Goal: Ask a question

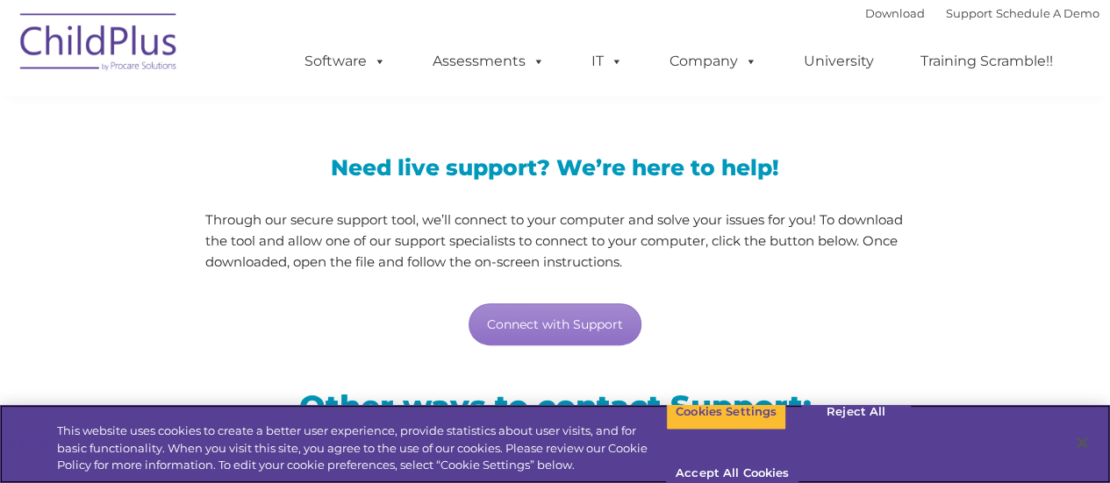
scroll to position [128, 0]
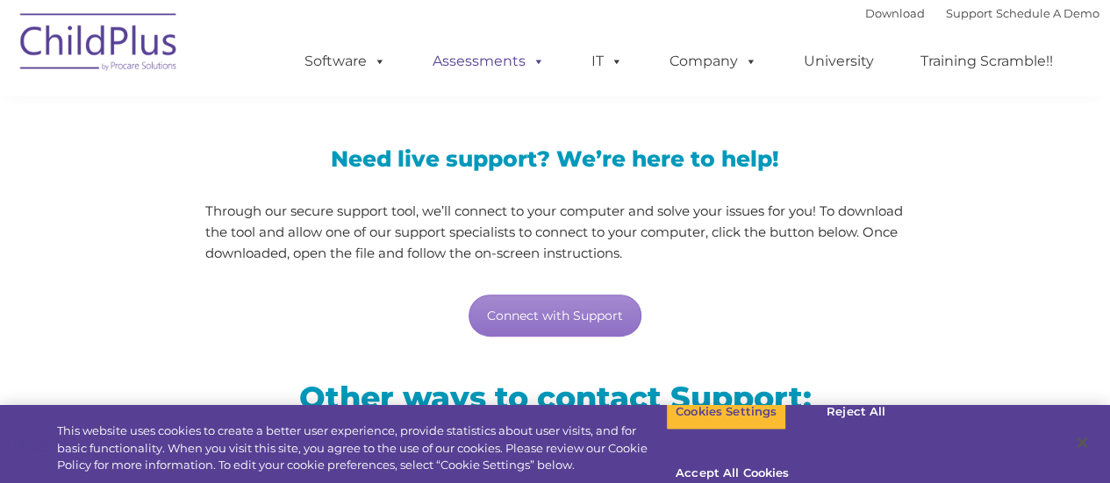
click at [469, 58] on link "Assessments" at bounding box center [488, 61] width 147 height 35
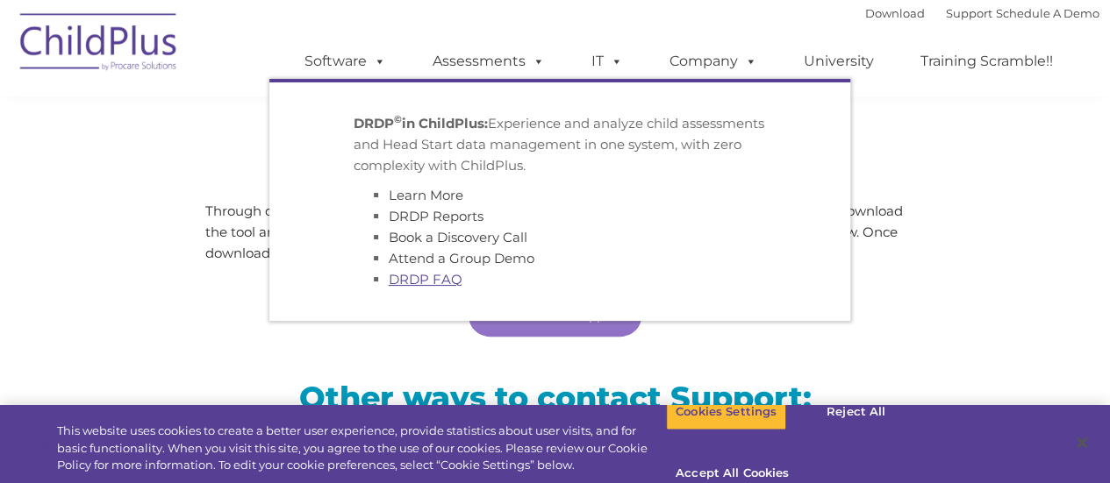
click at [398, 288] on link "DRDP FAQ" at bounding box center [426, 279] width 74 height 17
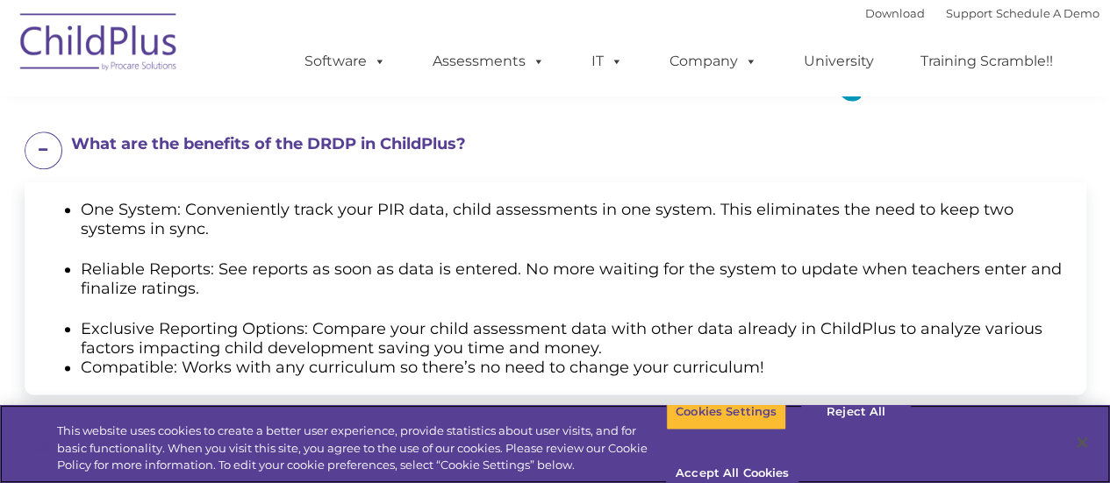
scroll to position [889, 0]
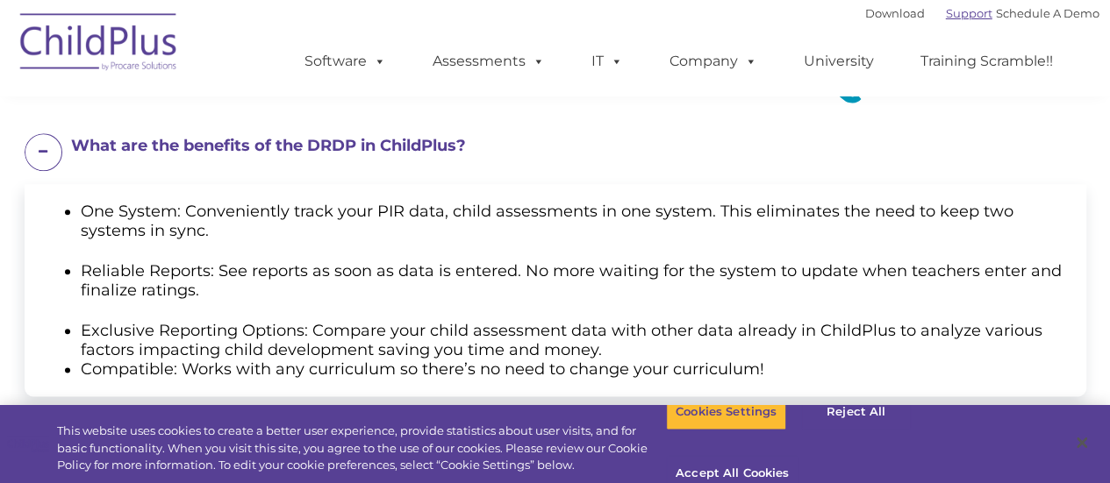
click at [946, 19] on link "Support" at bounding box center [969, 13] width 47 height 14
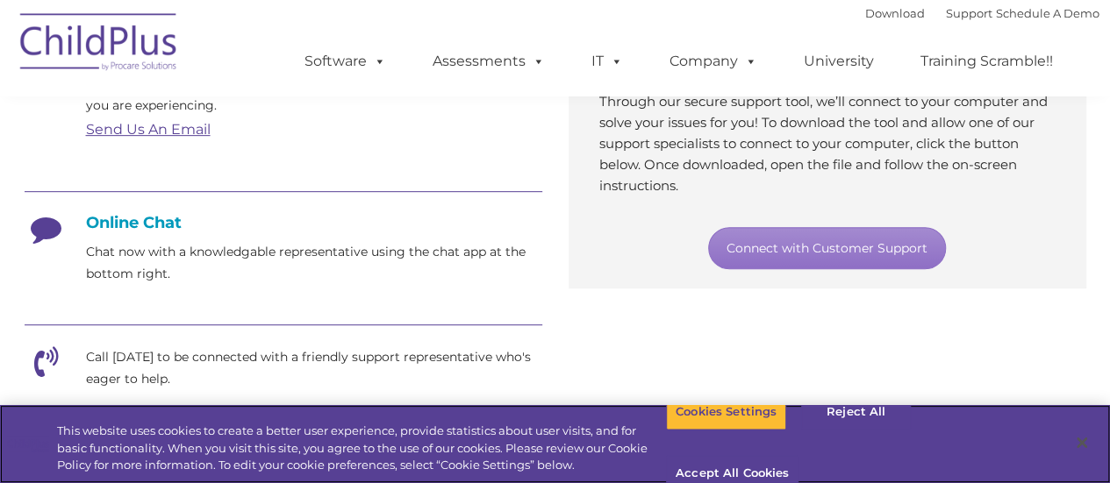
scroll to position [386, 0]
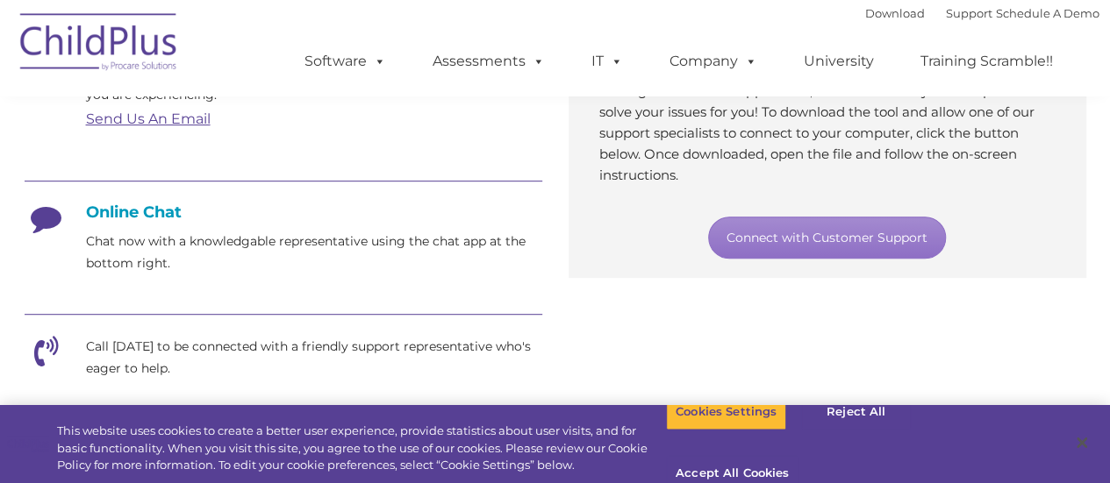
click at [131, 245] on p "Chat now with a knowledgable representative using the chat app at the bottom ri…" at bounding box center [314, 253] width 456 height 44
click at [56, 214] on icon at bounding box center [47, 225] width 44 height 44
click at [47, 233] on icon at bounding box center [47, 225] width 44 height 44
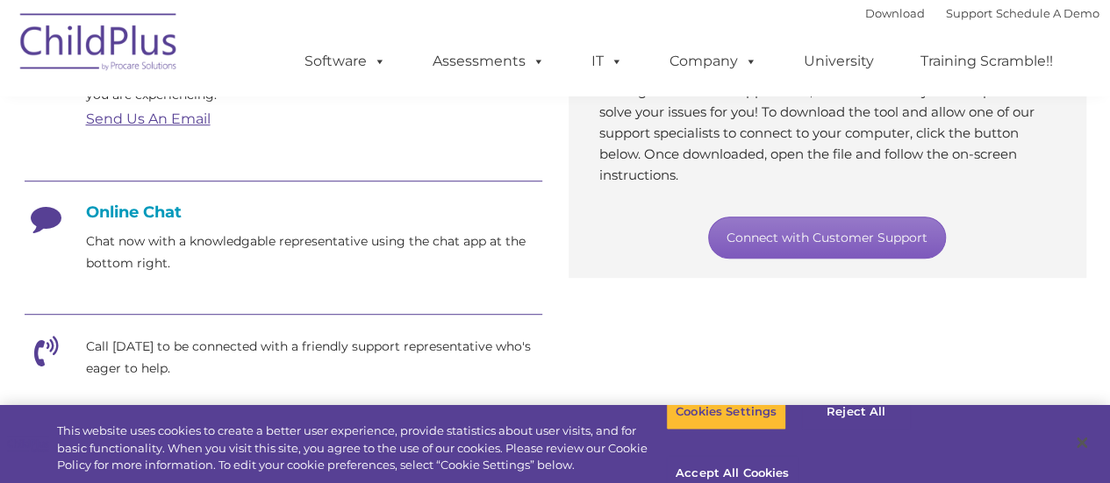
click at [790, 229] on link "Connect with Customer Support" at bounding box center [827, 238] width 238 height 42
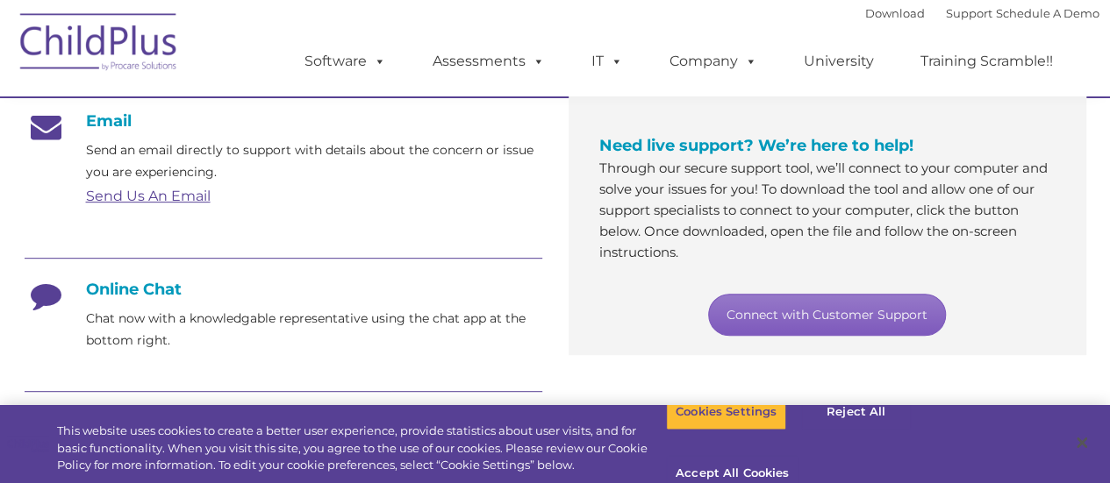
scroll to position [296, 0]
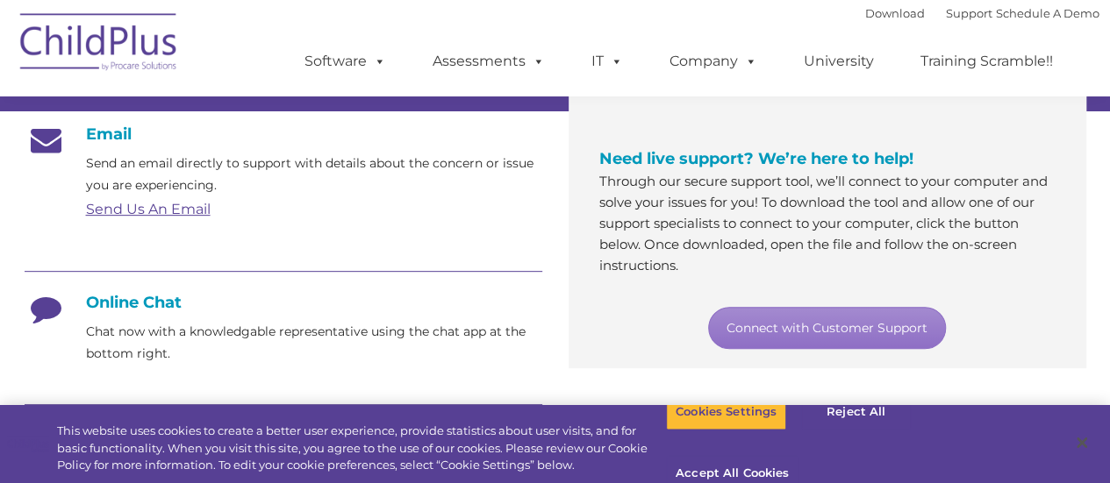
click at [142, 311] on h4 "Online Chat" at bounding box center [284, 302] width 518 height 19
click at [148, 307] on h4 "Online Chat" at bounding box center [284, 302] width 518 height 19
click at [151, 331] on p "Chat now with a knowledgable representative using the chat app at the bottom ri…" at bounding box center [314, 343] width 456 height 44
click at [149, 322] on p "Chat now with a knowledgable representative using the chat app at the bottom ri…" at bounding box center [314, 343] width 456 height 44
click at [149, 319] on div "Online Chat Chat now with a knowledgable representative using the chat app at t…" at bounding box center [284, 329] width 518 height 72
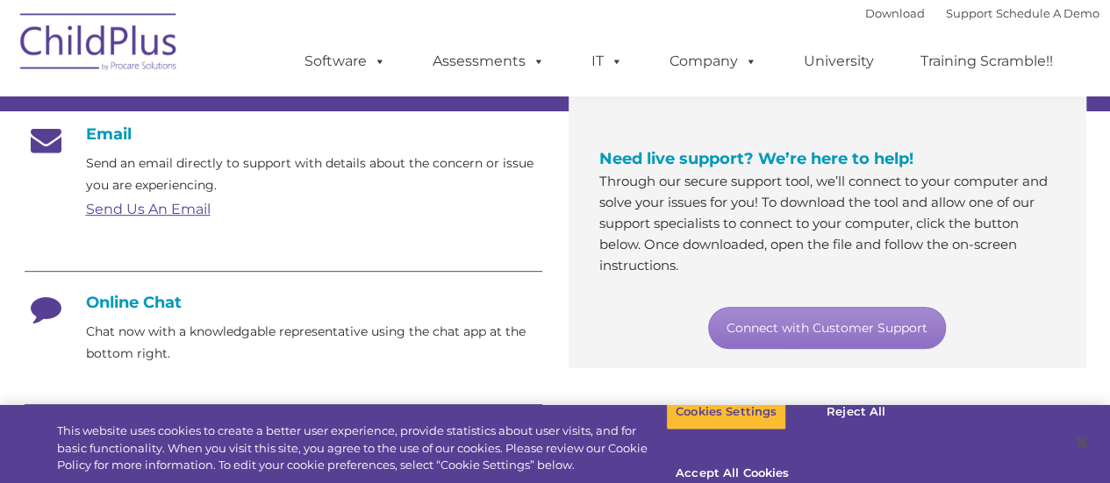
click at [152, 313] on div "Online Chat Chat now with a knowledgable representative using the chat app at t…" at bounding box center [284, 329] width 518 height 72
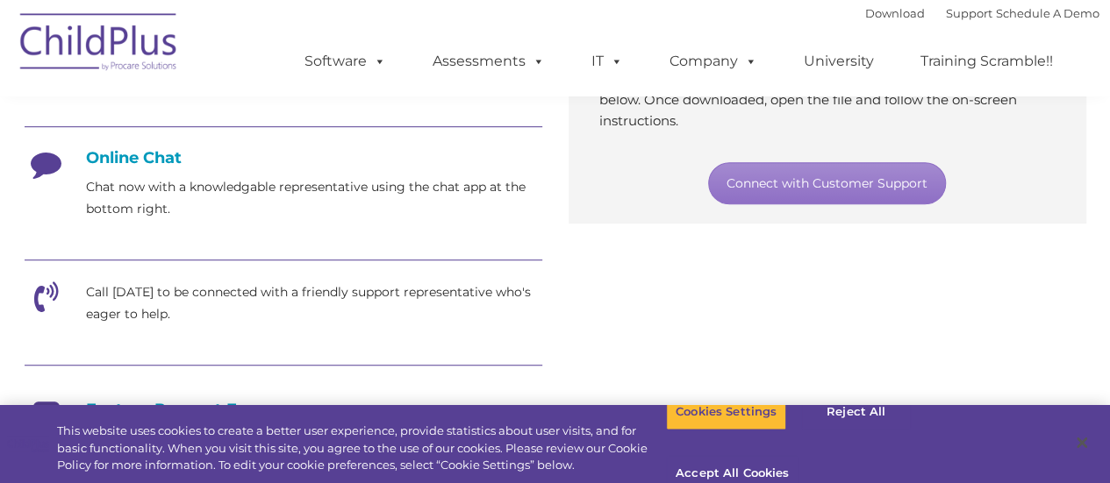
scroll to position [439, 0]
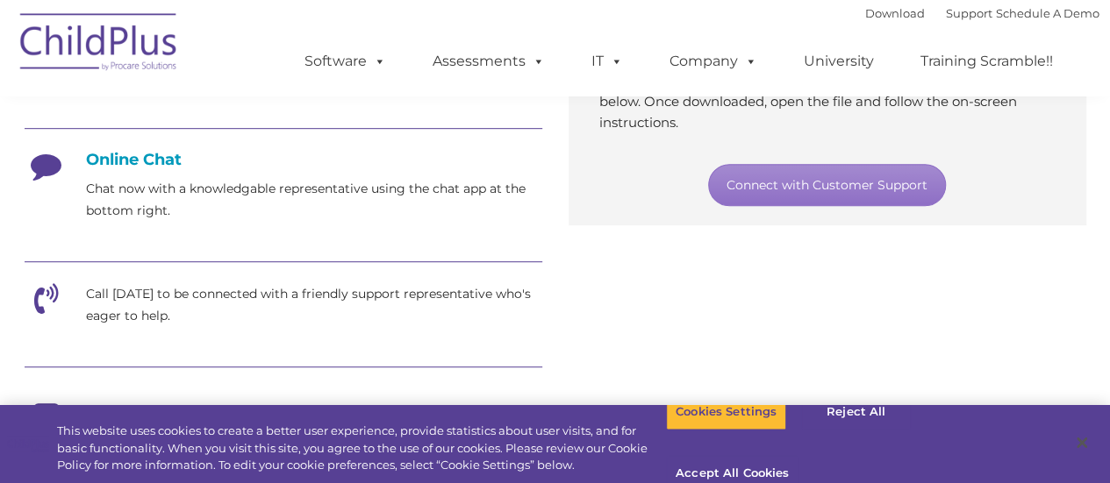
click at [46, 172] on icon at bounding box center [47, 172] width 44 height 44
click at [43, 165] on icon at bounding box center [47, 172] width 44 height 44
click at [43, 164] on icon at bounding box center [47, 172] width 44 height 44
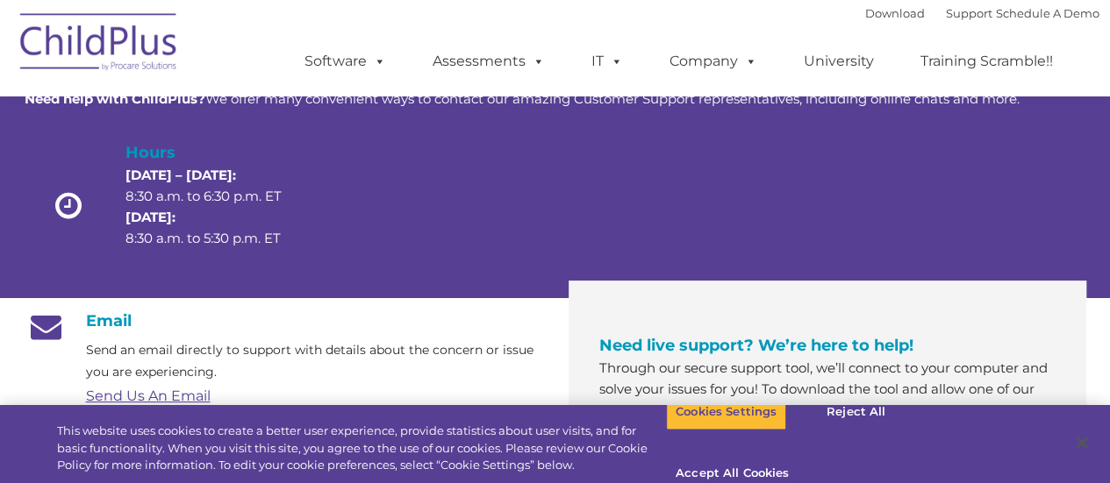
scroll to position [0, 0]
